Goal: Find contact information: Find contact information

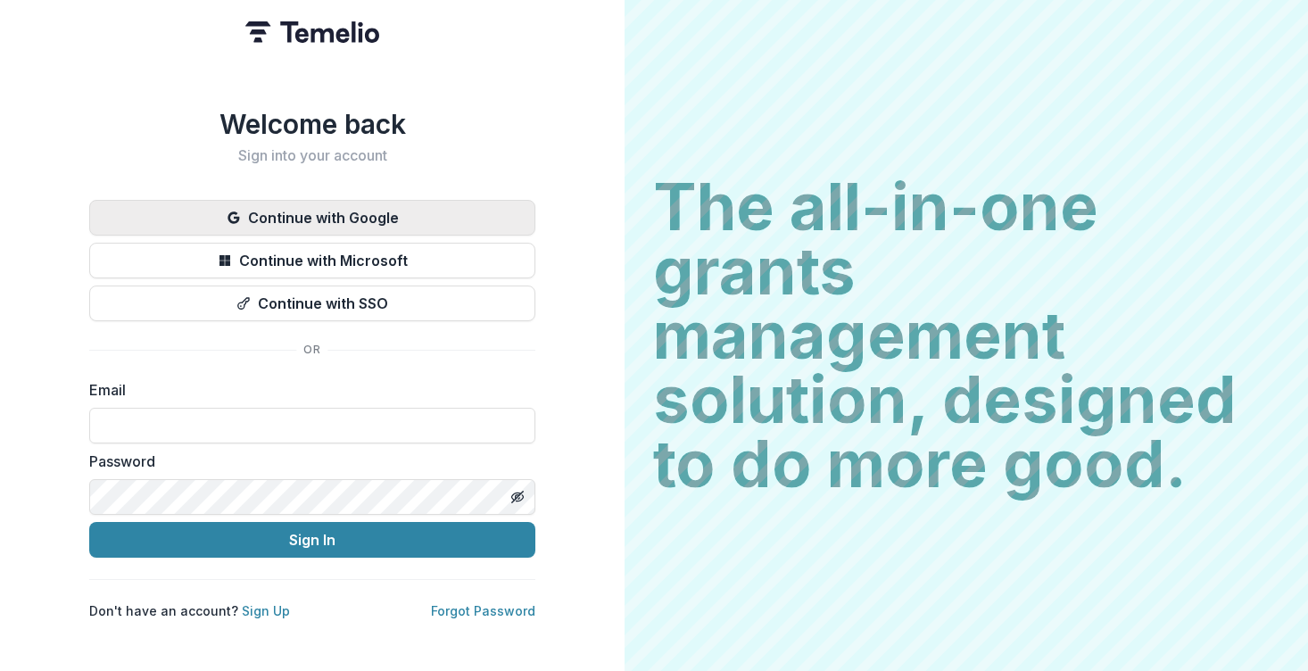
click at [373, 212] on button "Continue with Google" at bounding box center [312, 218] width 446 height 36
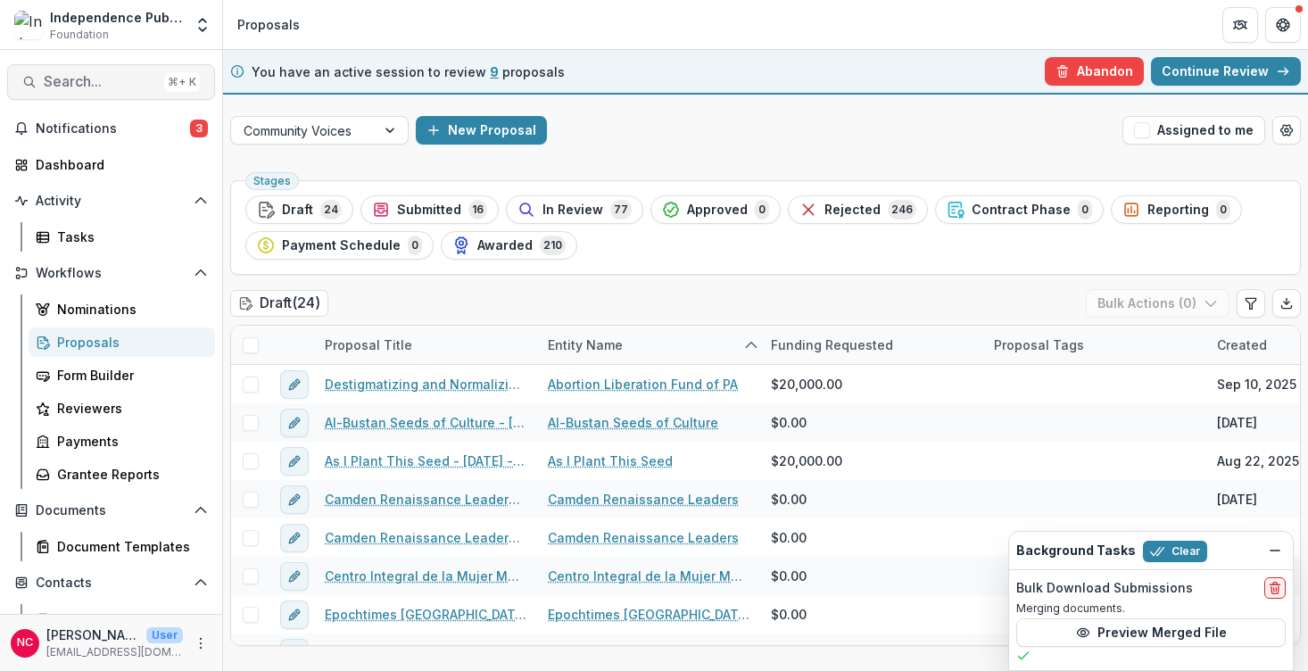
click at [112, 79] on span "Search..." at bounding box center [100, 81] width 113 height 17
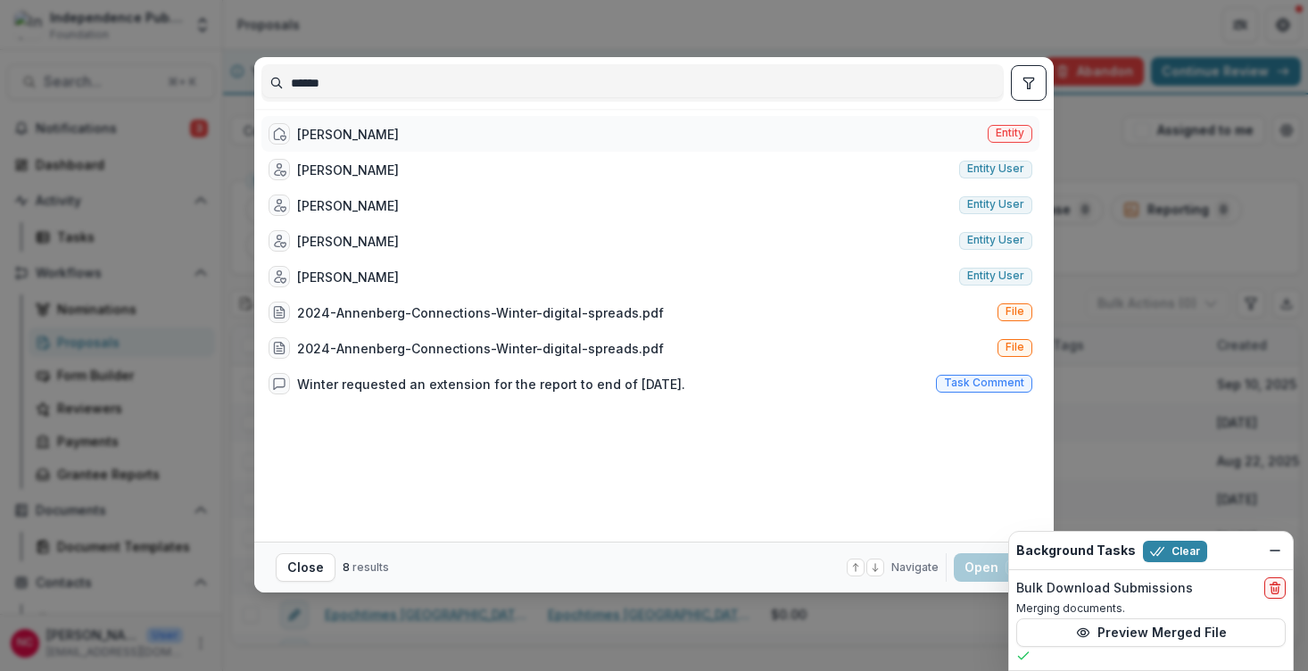
type input "******"
click at [399, 136] on div "[PERSON_NAME] Entity" at bounding box center [650, 134] width 778 height 36
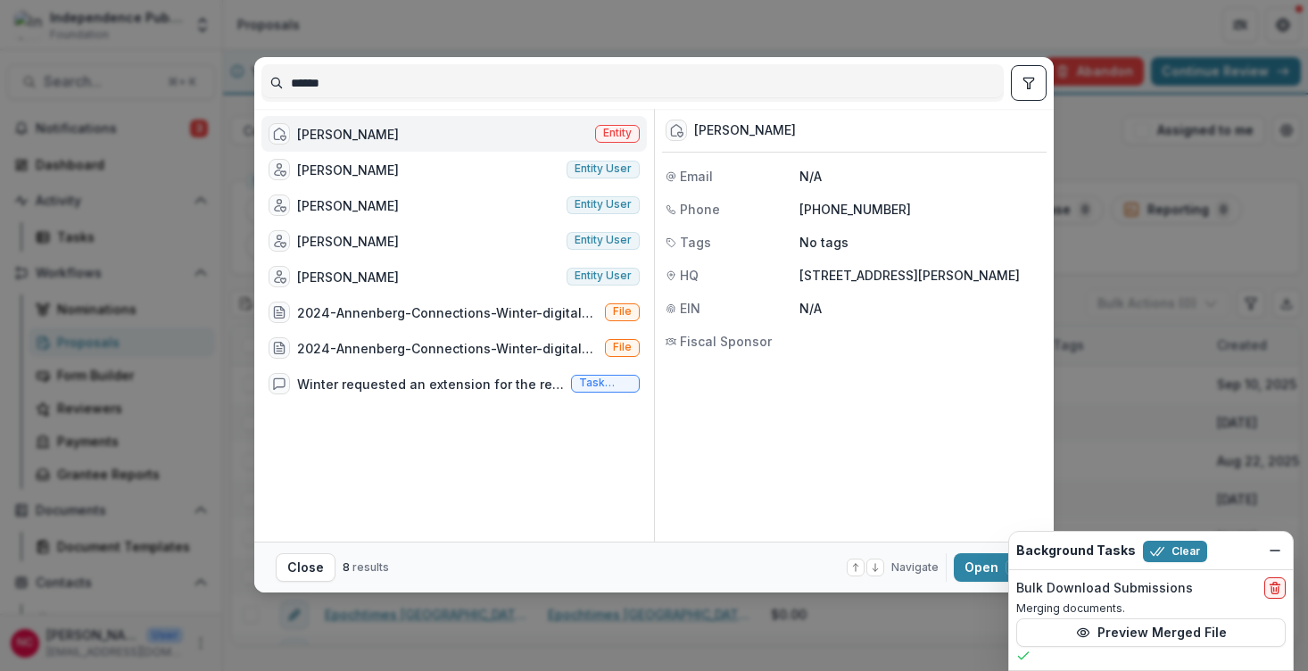
click at [399, 136] on div "[PERSON_NAME] Entity" at bounding box center [453, 134] width 385 height 36
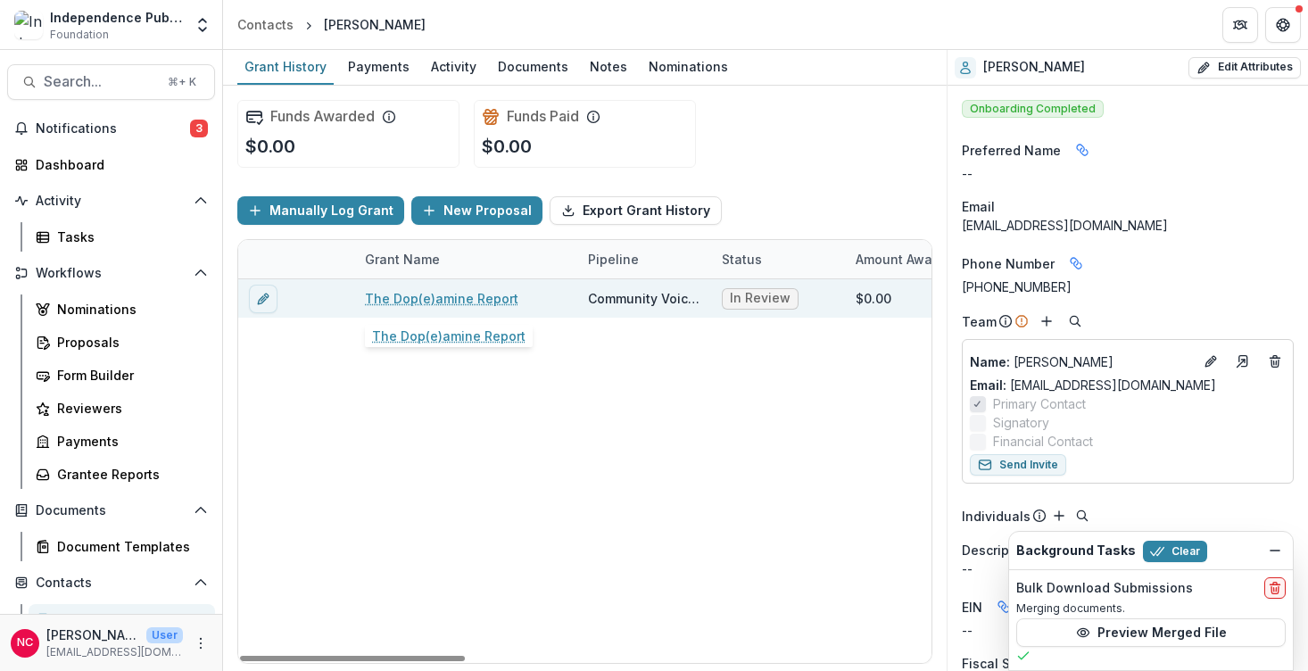
click at [458, 301] on link "The Dop(e)amine Report" at bounding box center [441, 298] width 153 height 19
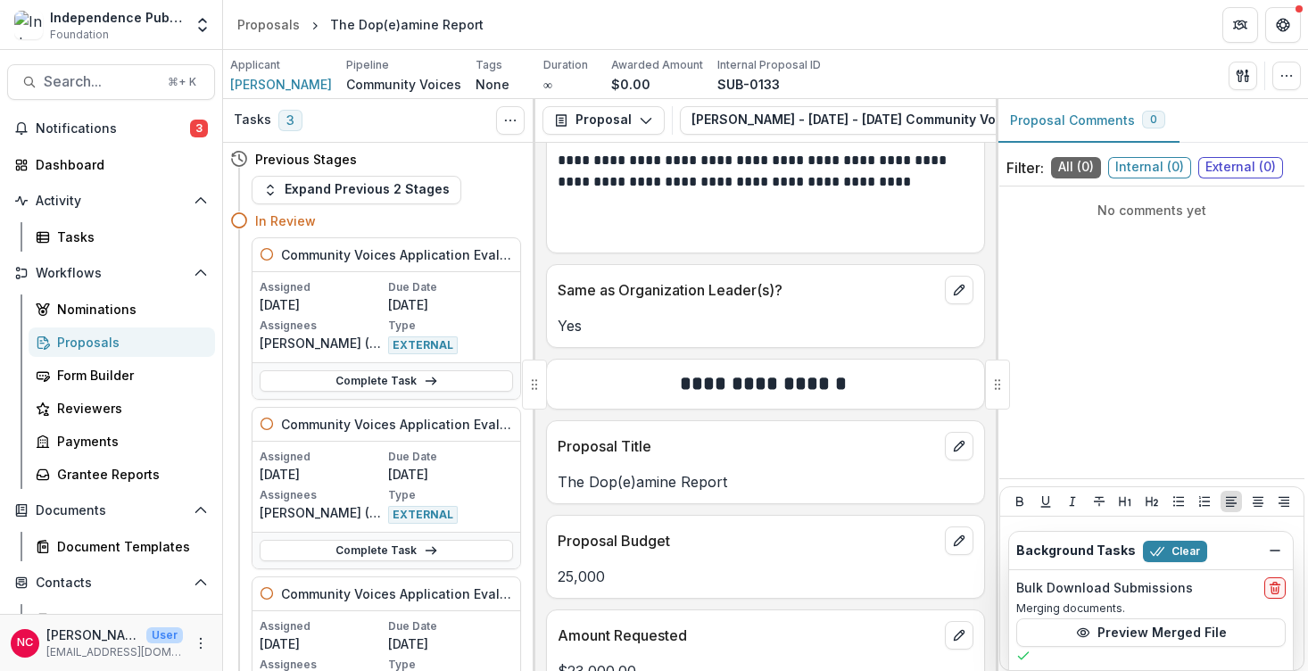
scroll to position [7901, 0]
click at [76, 86] on span "Search..." at bounding box center [100, 81] width 113 height 17
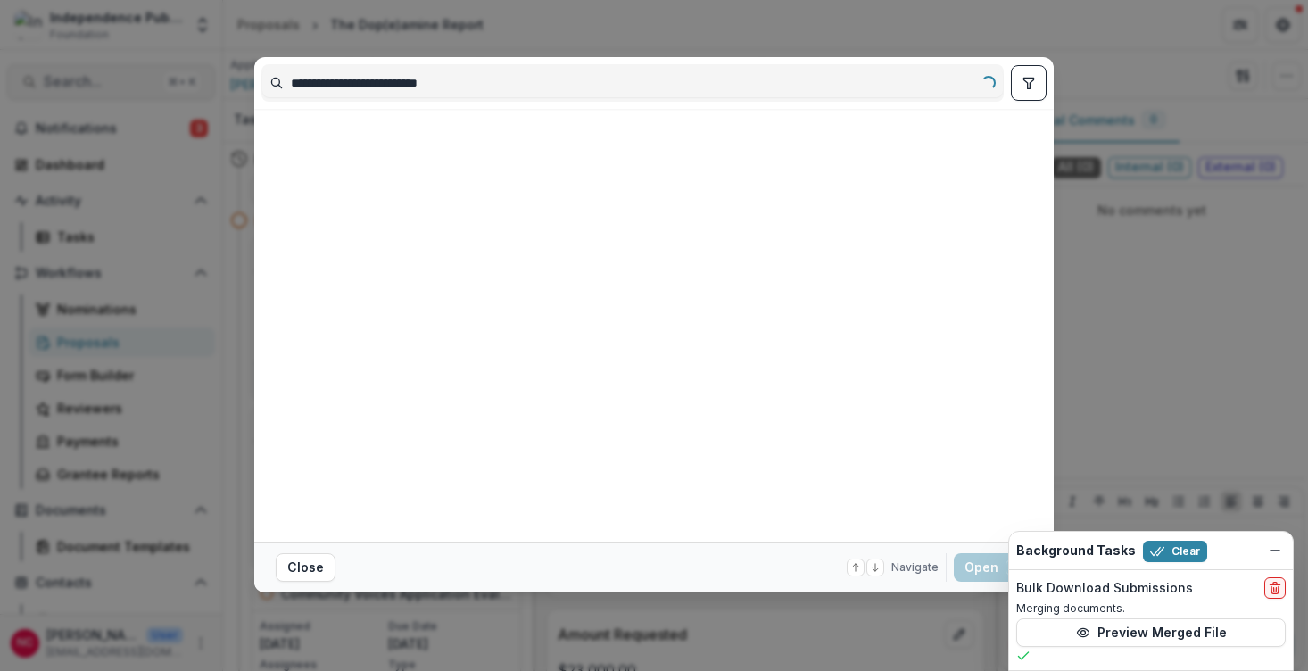
type input "**********"
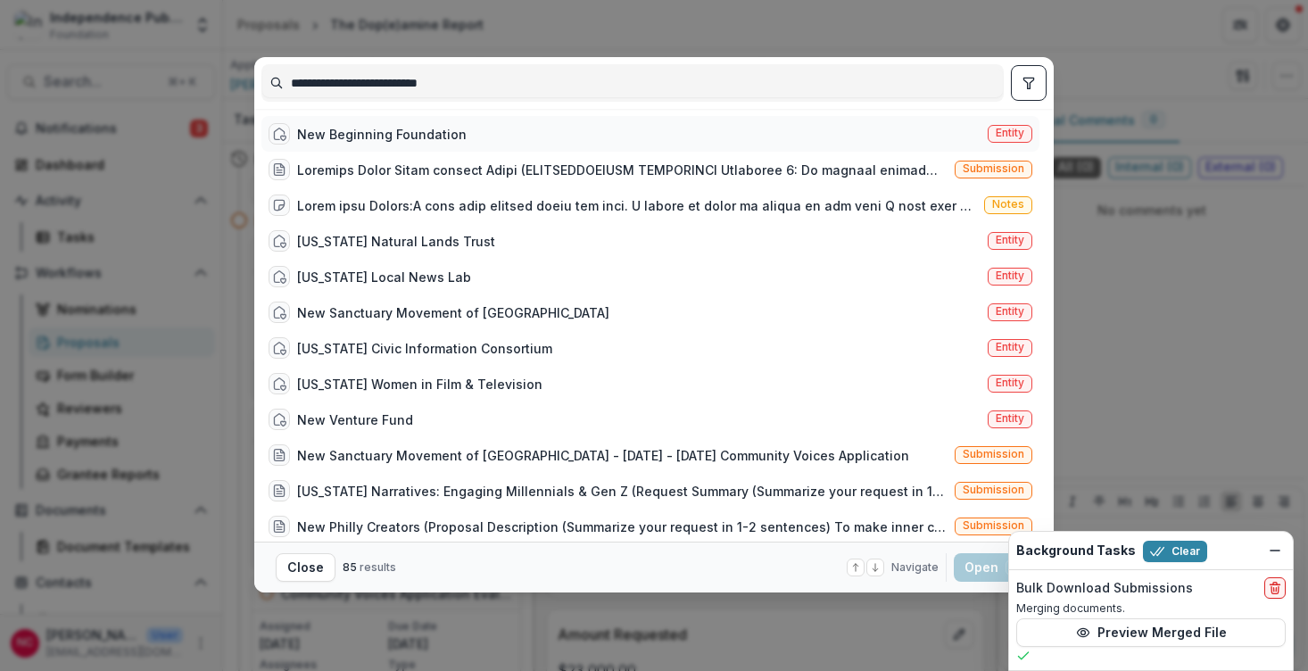
click at [324, 142] on div "New Beginning Foundation" at bounding box center [381, 134] width 169 height 19
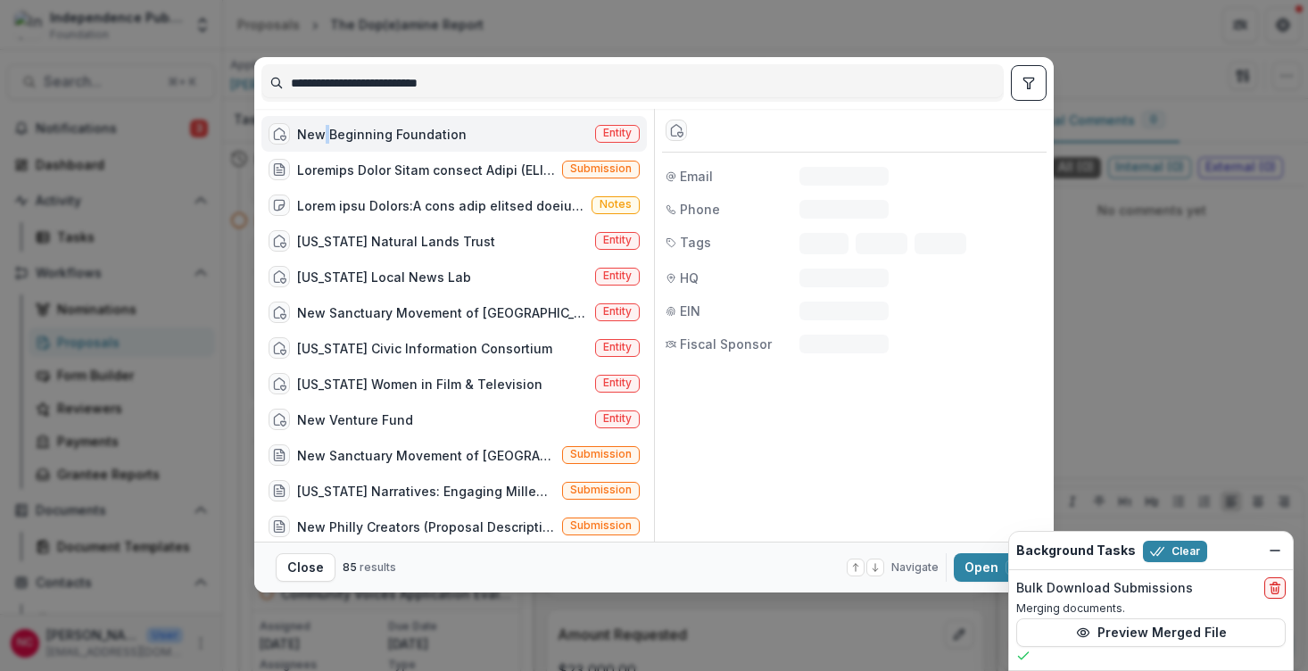
click at [324, 142] on div "New Beginning Foundation" at bounding box center [381, 134] width 169 height 19
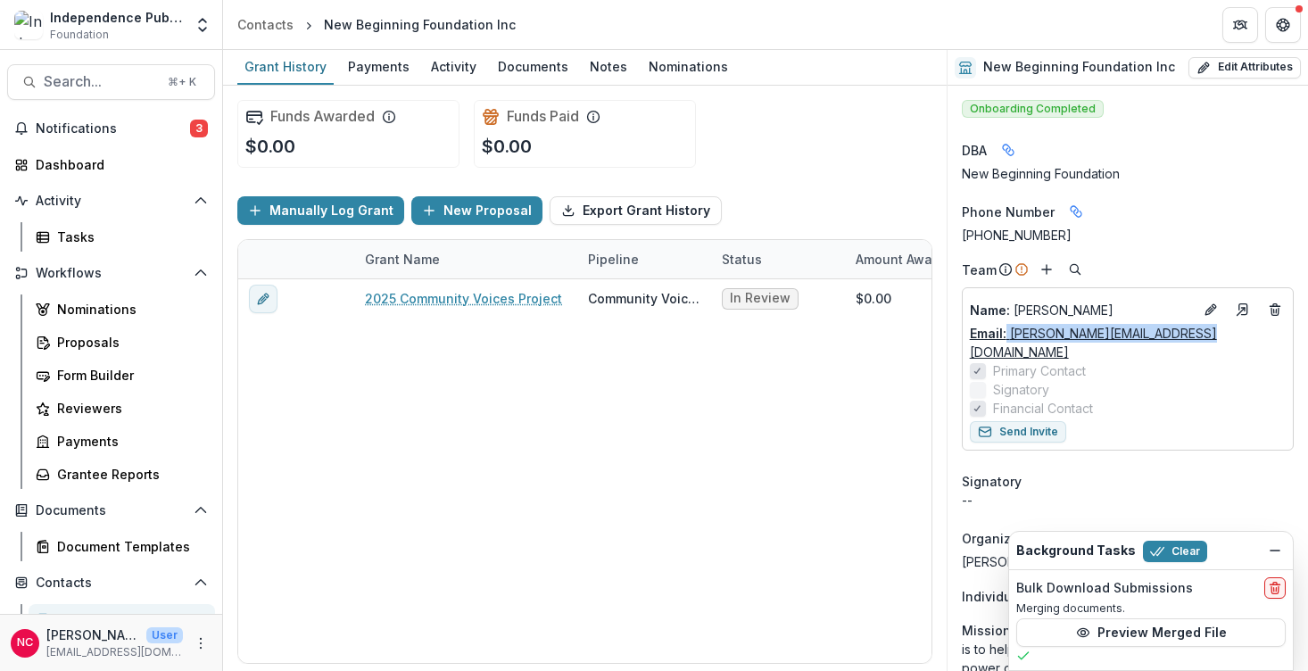
drag, startPoint x: 1219, startPoint y: 336, endPoint x: 1007, endPoint y: 339, distance: 211.4
click at [1007, 339] on div "Email: [PERSON_NAME][EMAIL_ADDRESS][DOMAIN_NAME]" at bounding box center [1128, 342] width 316 height 37
copy link "[PERSON_NAME][EMAIL_ADDRESS][DOMAIN_NAME]"
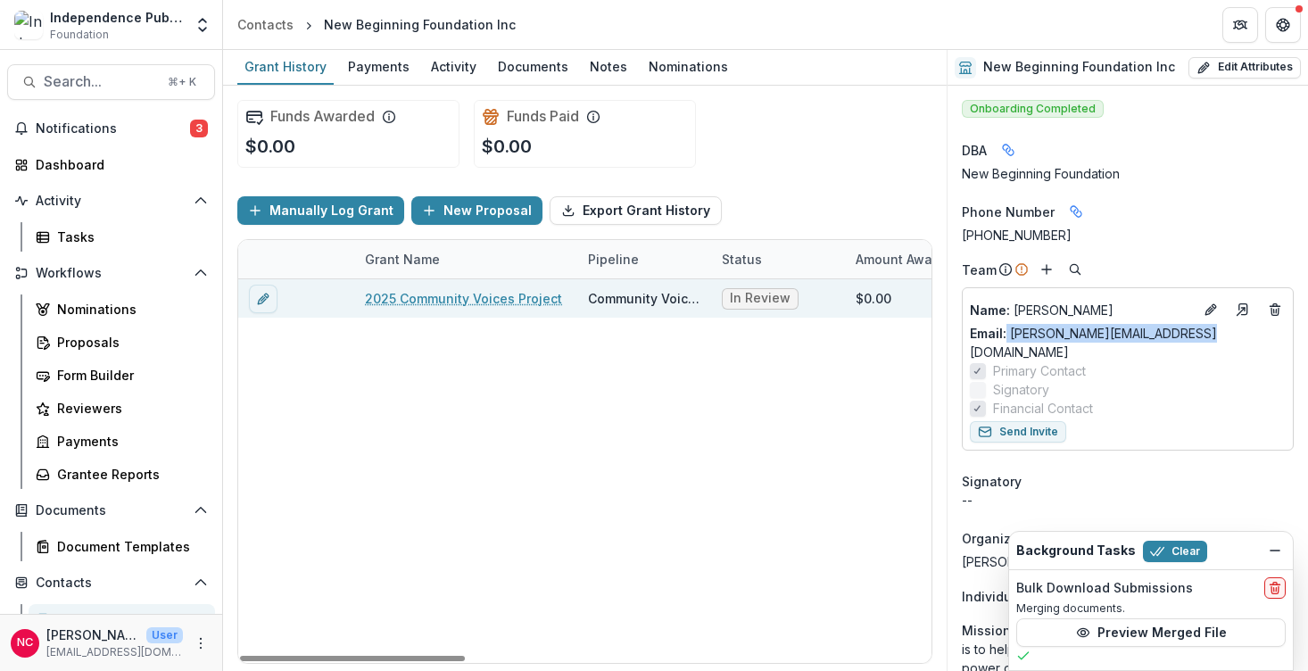
click at [505, 294] on link "2025 Community Voices Project" at bounding box center [463, 298] width 197 height 19
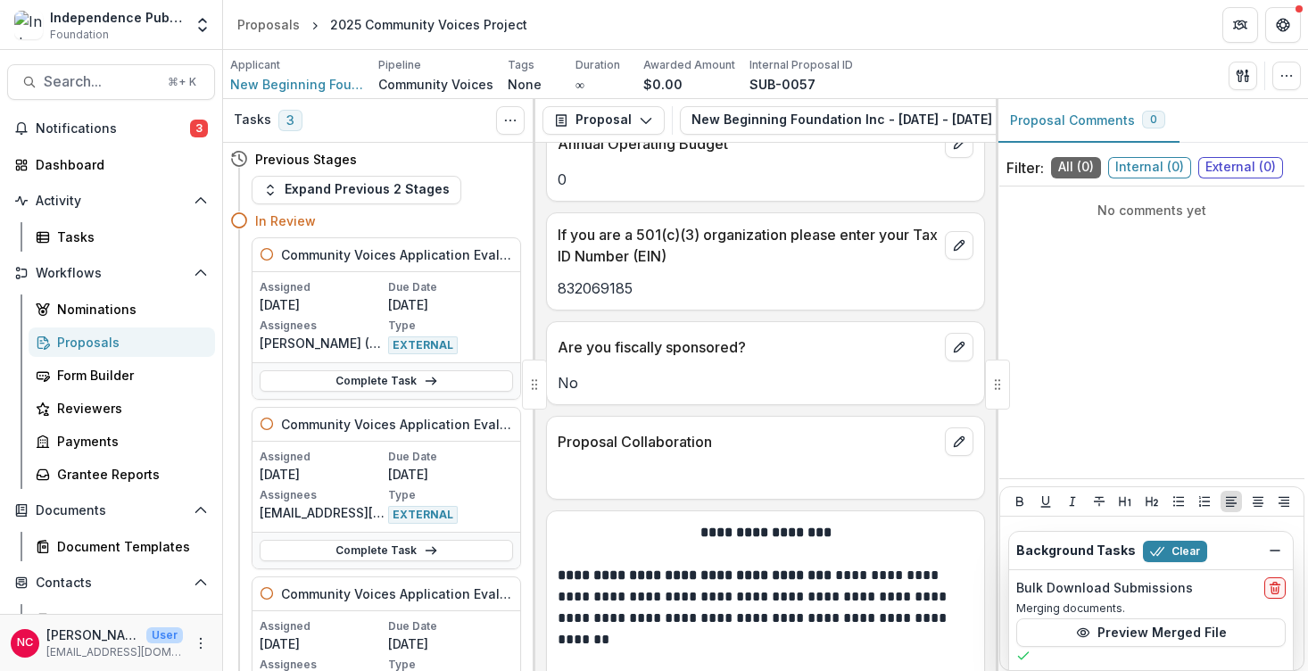
scroll to position [5042, 0]
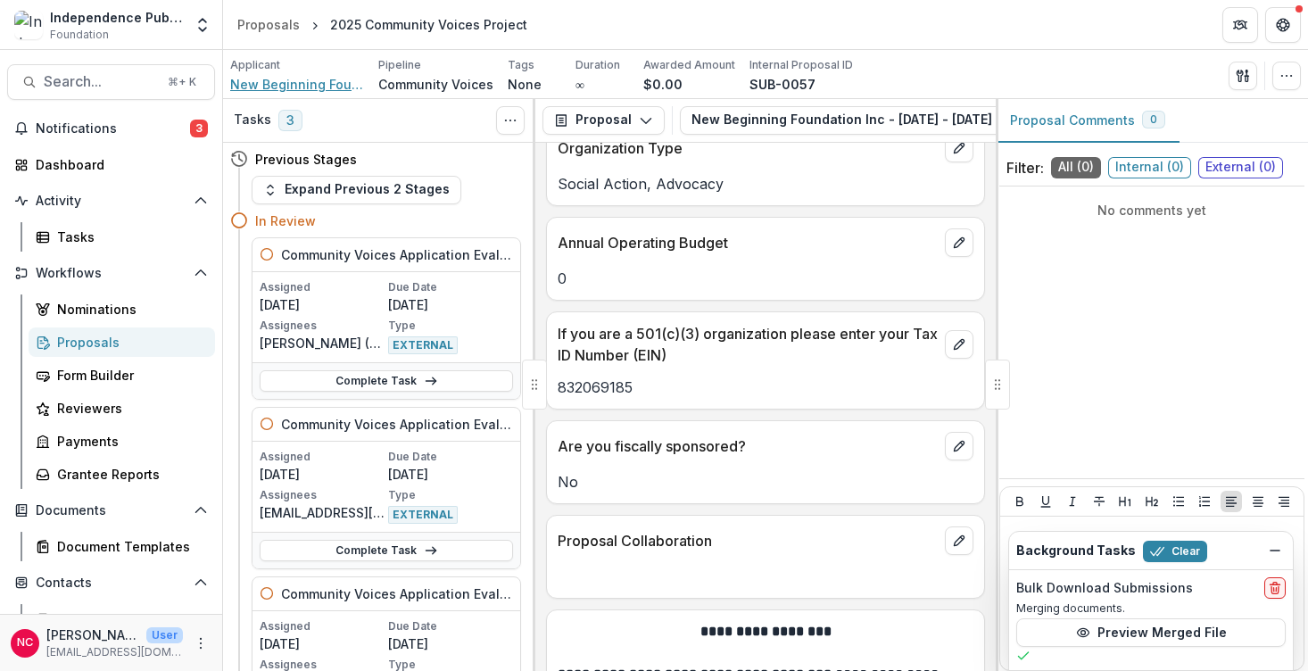
click at [297, 82] on span "New Beginning Foundation Inc" at bounding box center [297, 84] width 134 height 19
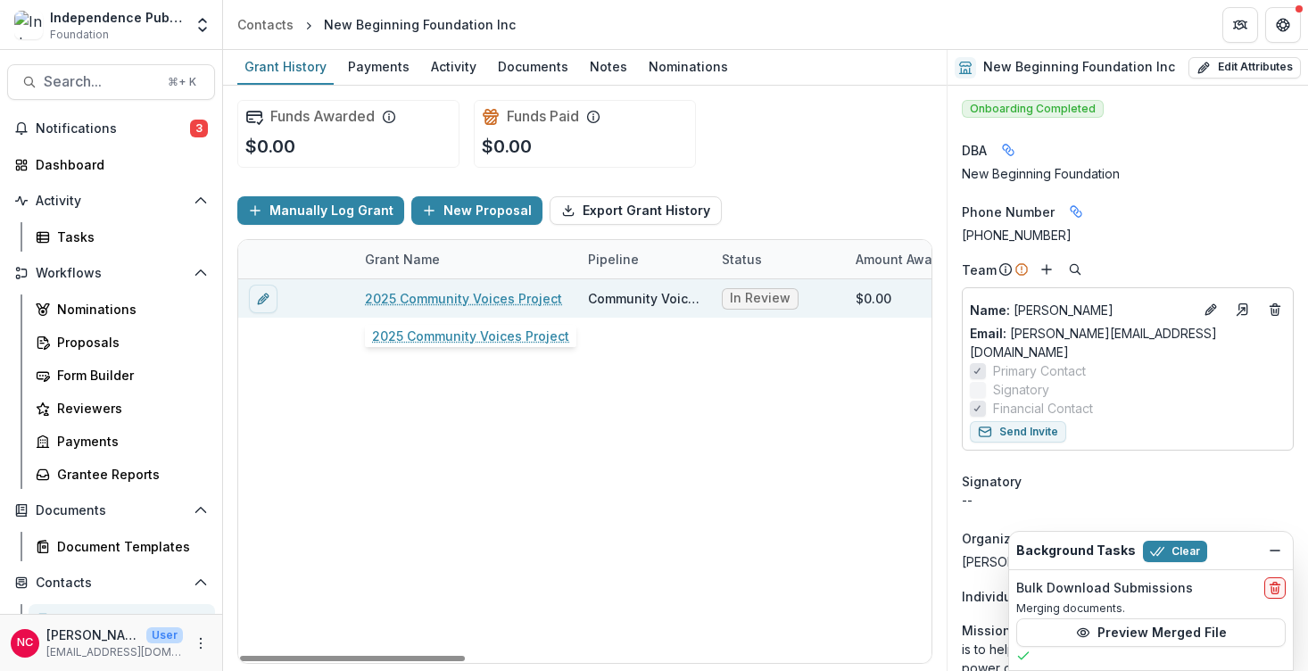
click at [516, 299] on link "2025 Community Voices Project" at bounding box center [463, 298] width 197 height 19
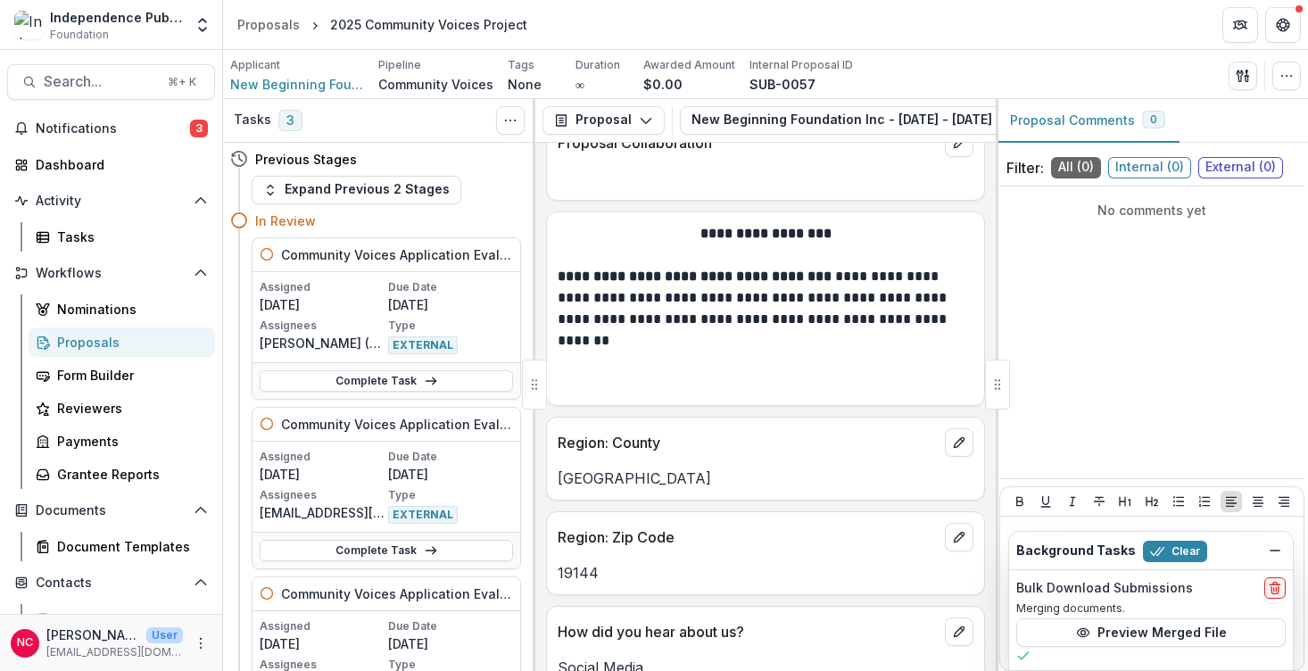
scroll to position [5466, 0]
